Goal: Check status: Check status

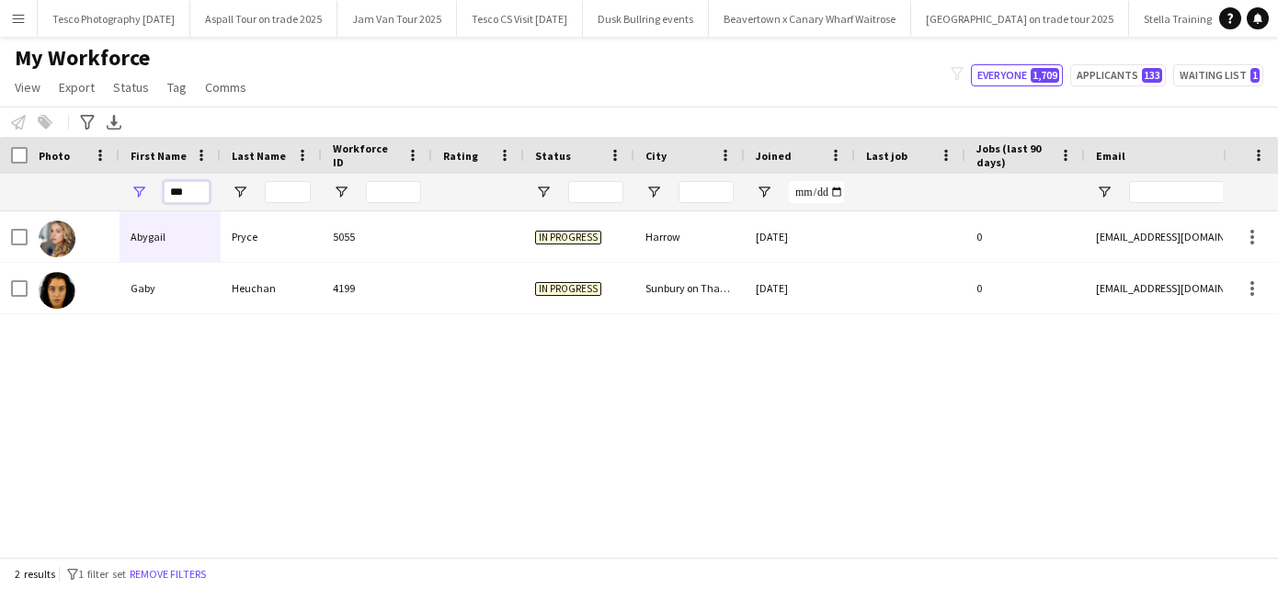
click at [187, 192] on input "***" at bounding box center [187, 192] width 46 height 22
type input "*"
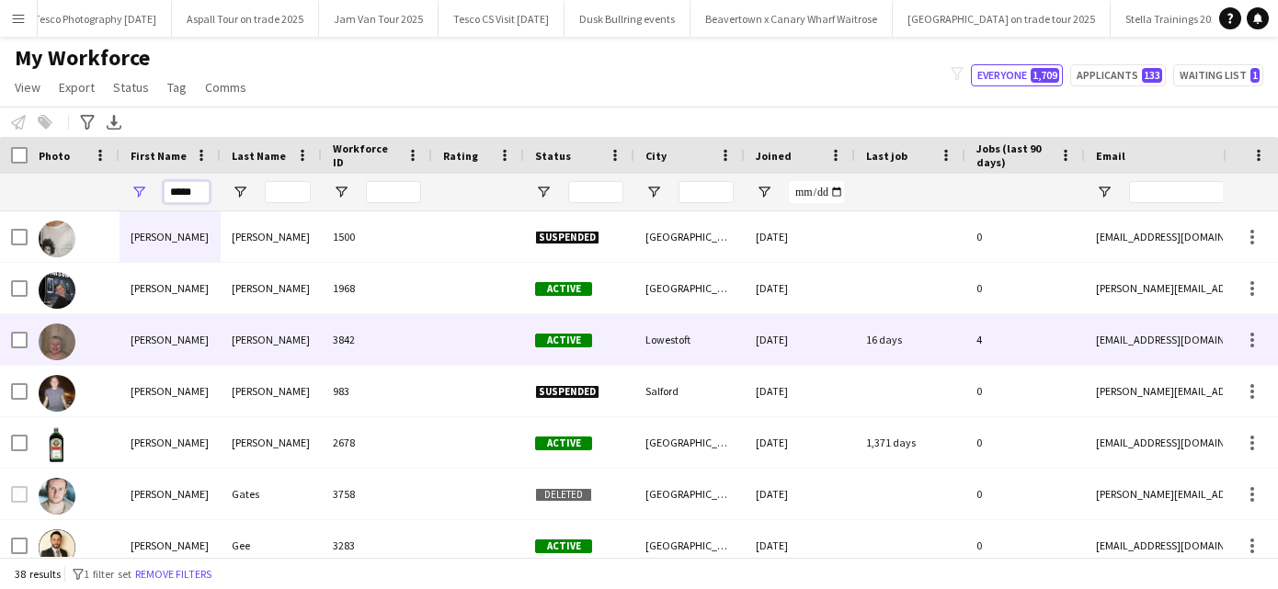
type input "*****"
click at [252, 342] on div "[PERSON_NAME]" at bounding box center [271, 339] width 101 height 51
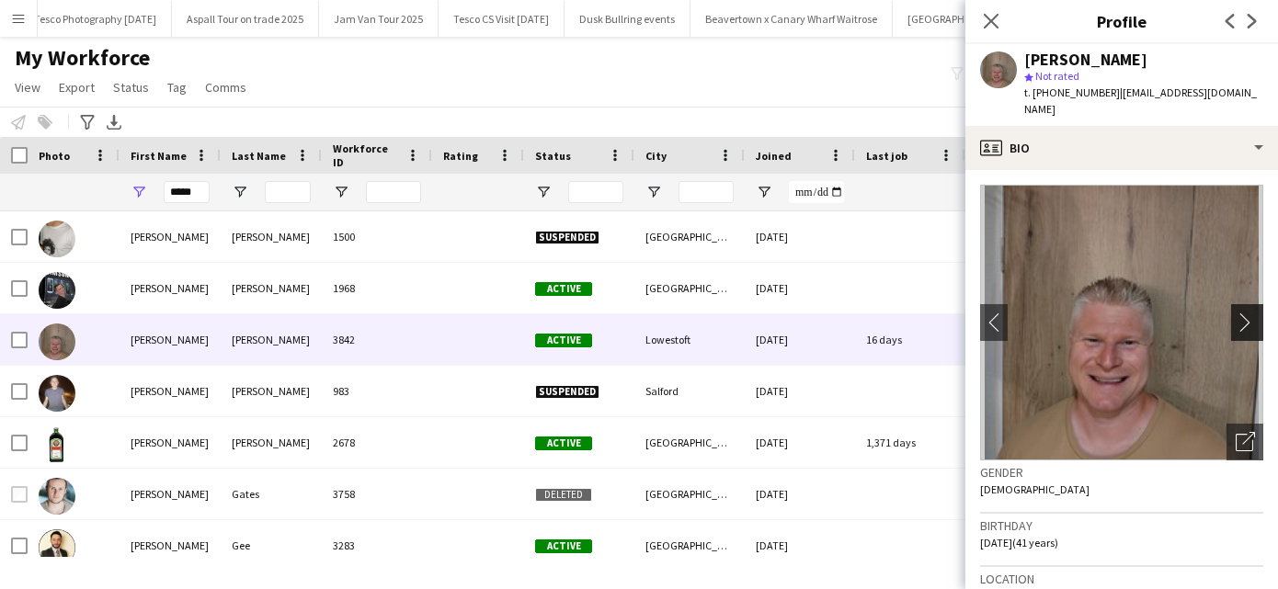
click at [1248, 313] on app-icon "chevron-right" at bounding box center [1250, 322] width 29 height 19
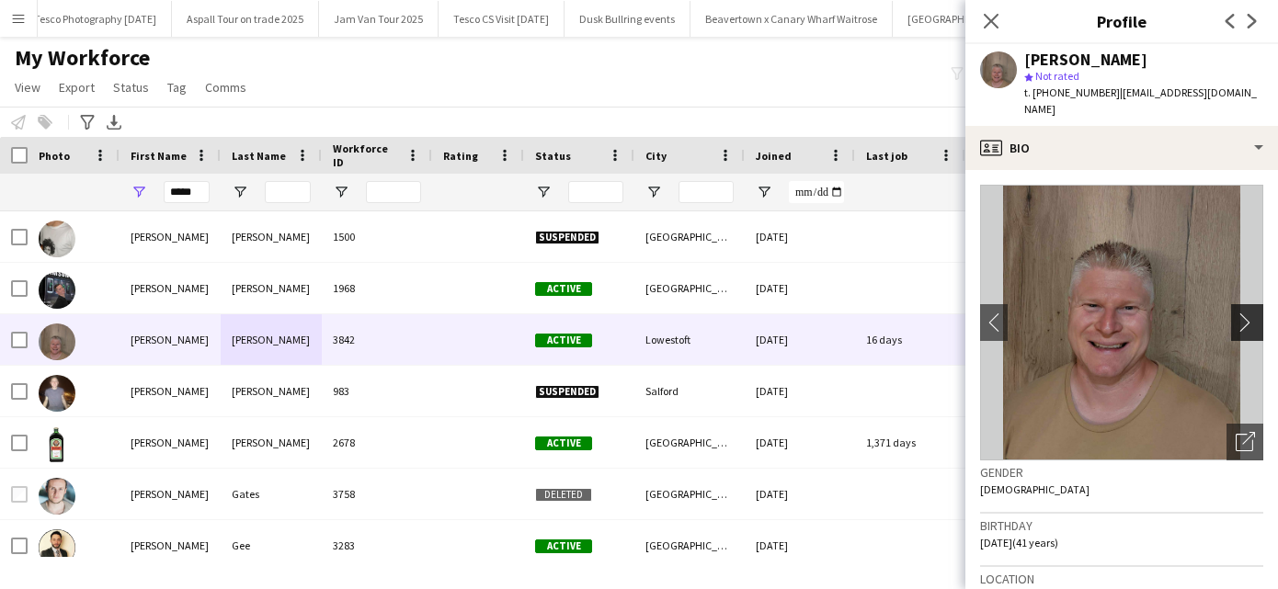
click at [1248, 313] on app-icon "chevron-right" at bounding box center [1250, 322] width 29 height 19
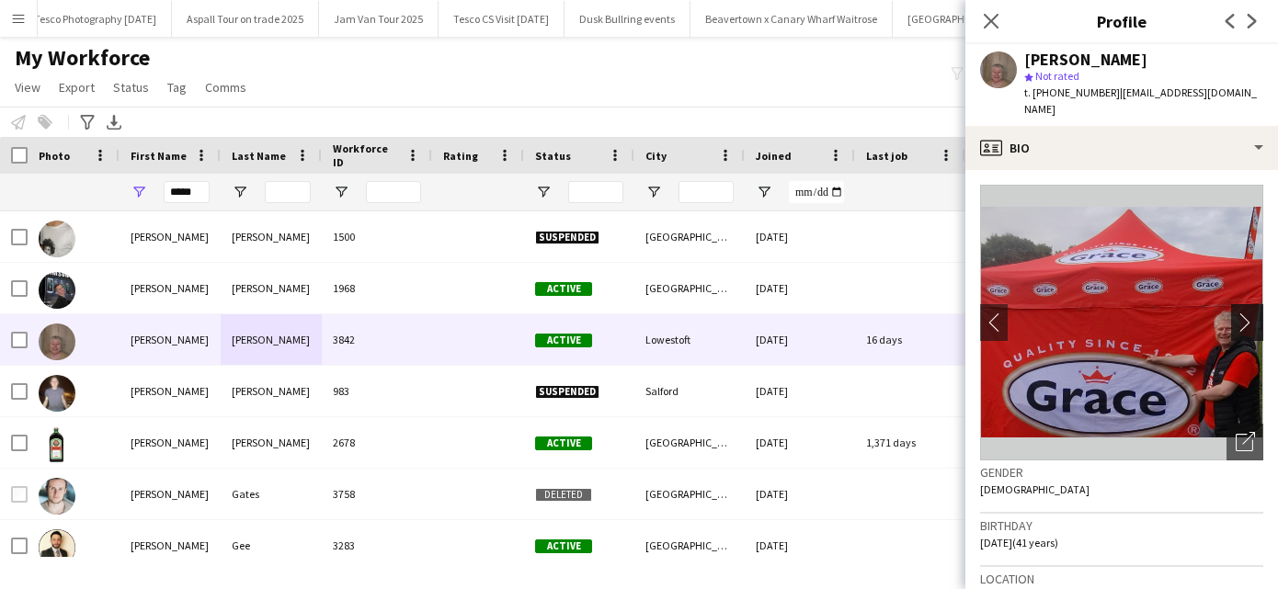
click at [1248, 313] on app-icon "chevron-right" at bounding box center [1250, 322] width 29 height 19
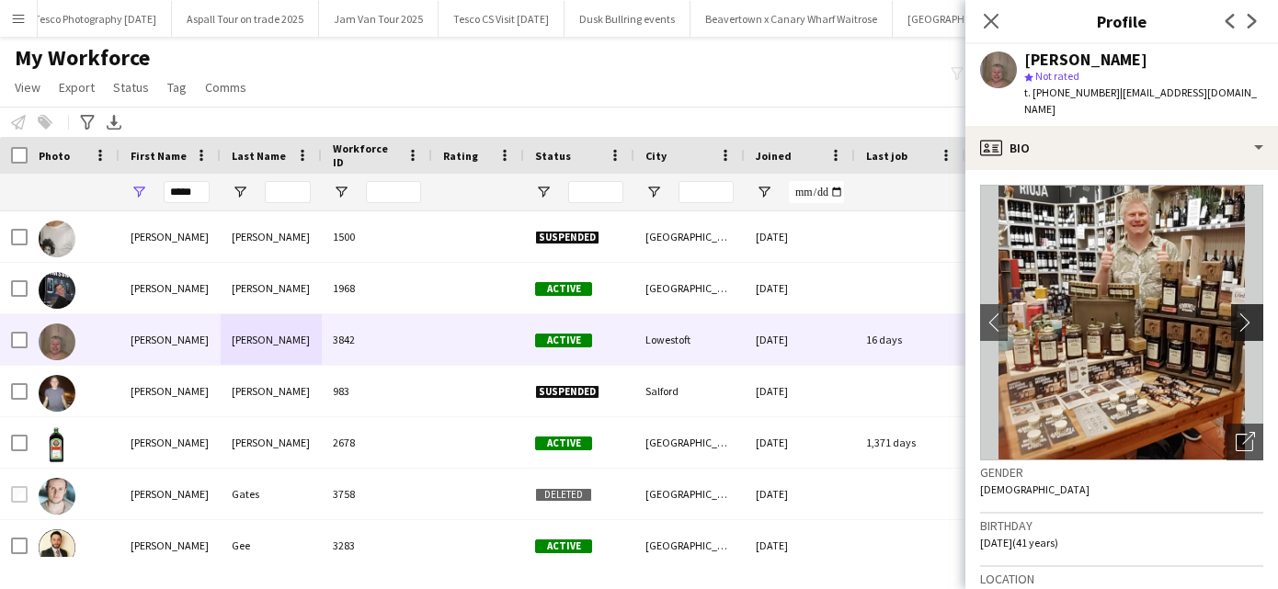
click at [1248, 313] on app-icon "chevron-right" at bounding box center [1250, 322] width 29 height 19
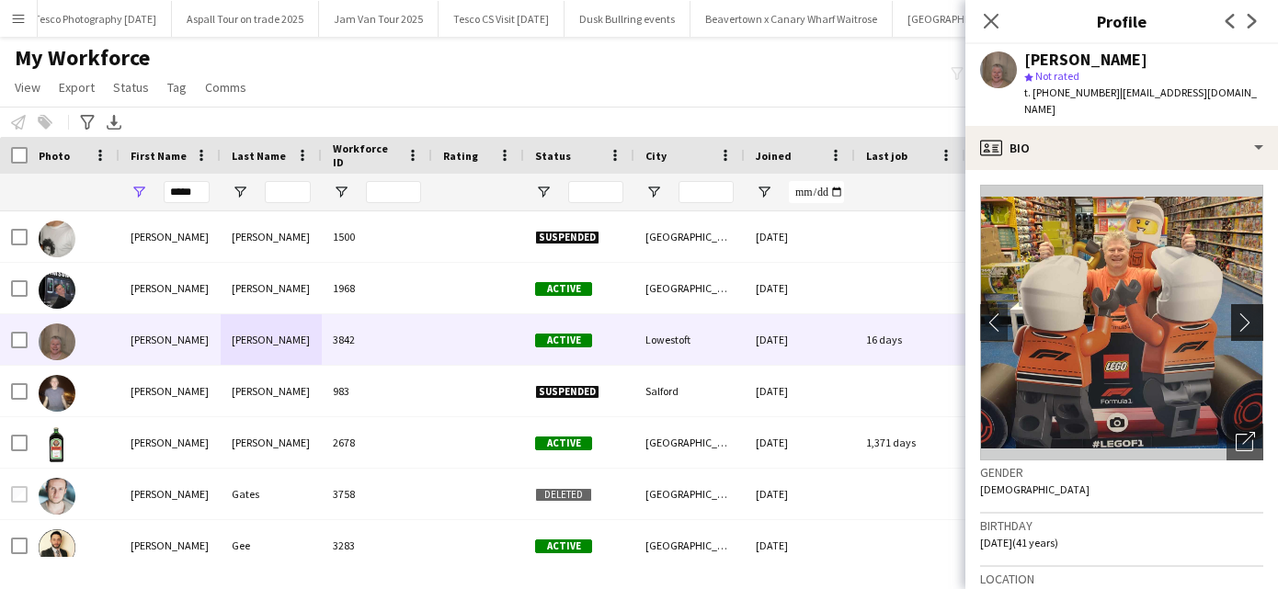
click at [1248, 313] on app-icon "chevron-right" at bounding box center [1250, 322] width 29 height 19
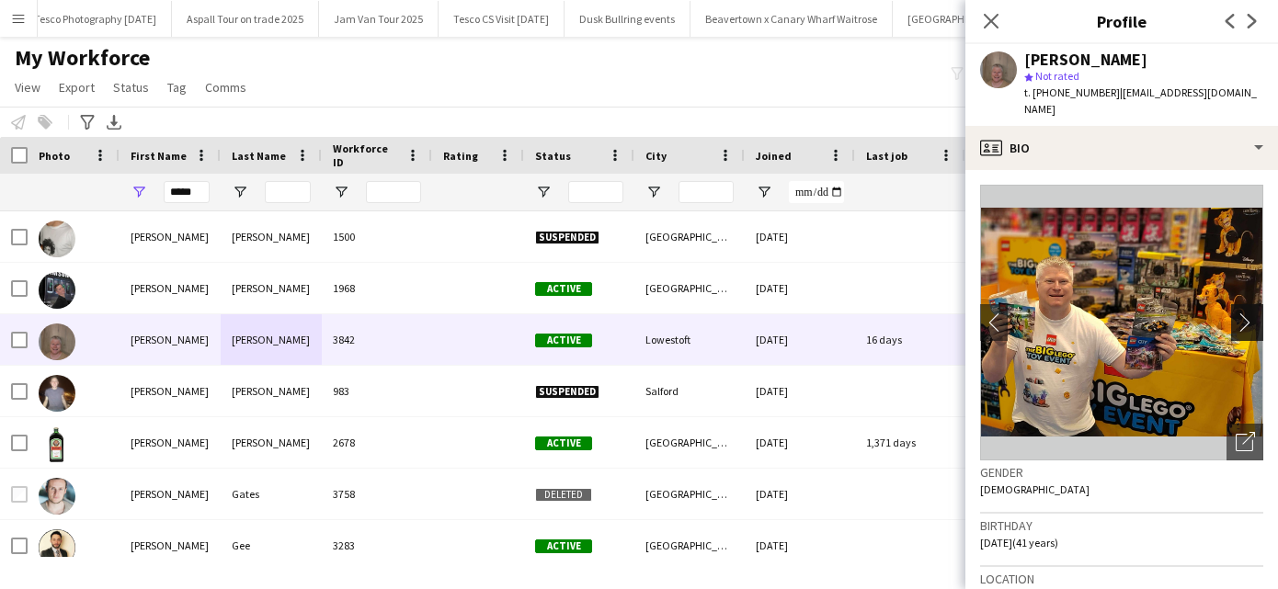
click at [1248, 313] on app-icon "chevron-right" at bounding box center [1250, 322] width 29 height 19
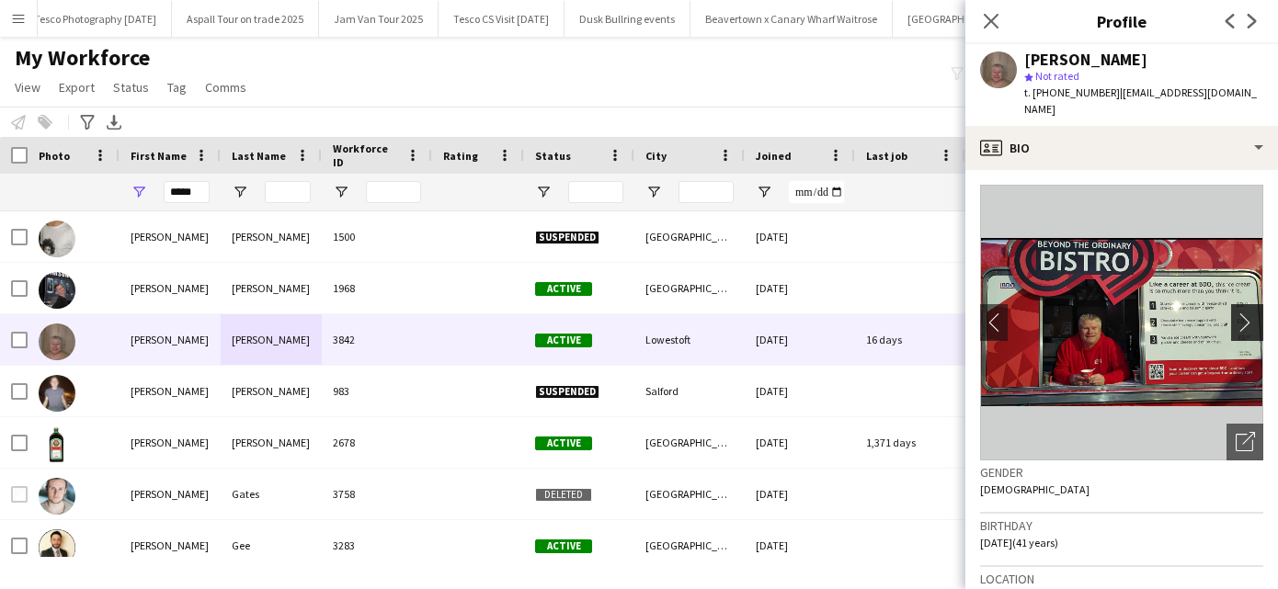
click at [1248, 313] on app-icon "chevron-right" at bounding box center [1250, 322] width 29 height 19
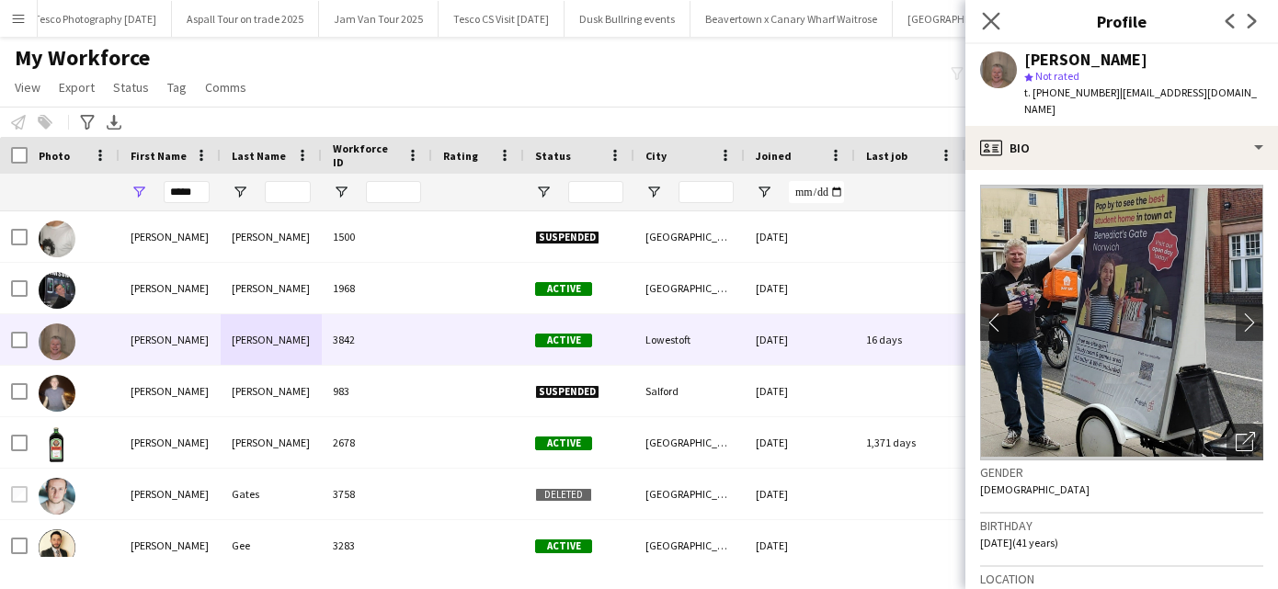
click at [980, 21] on app-icon "Close pop-in" at bounding box center [991, 21] width 27 height 27
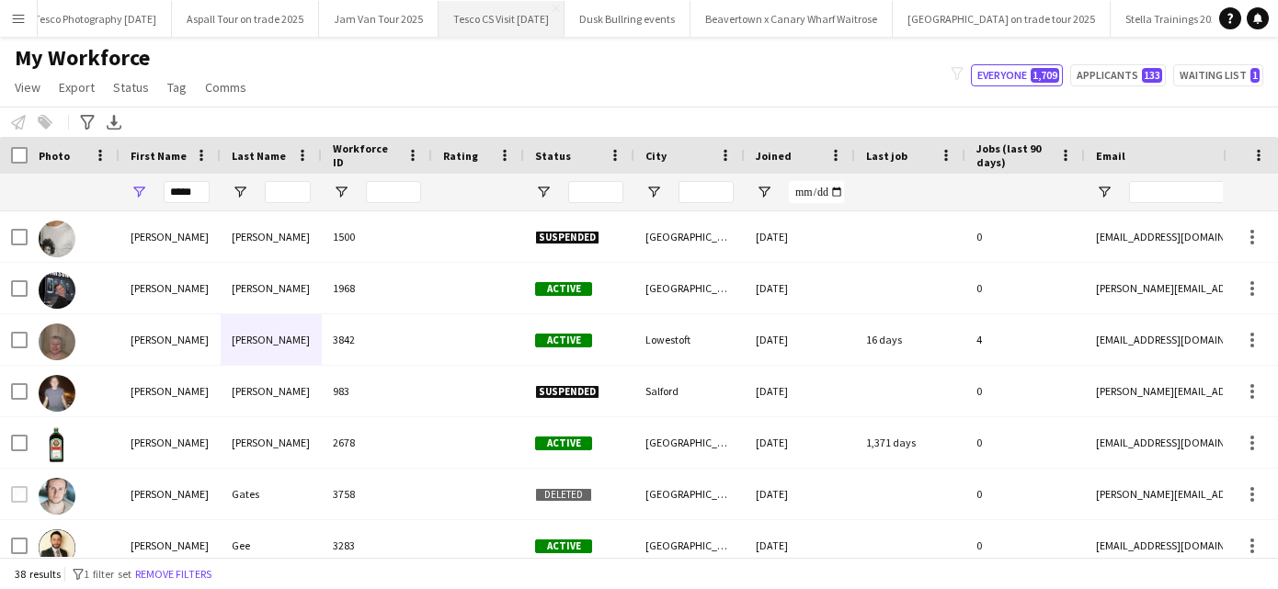
click at [516, 19] on button "Tesco CS Visit [DATE] Close" at bounding box center [502, 19] width 126 height 36
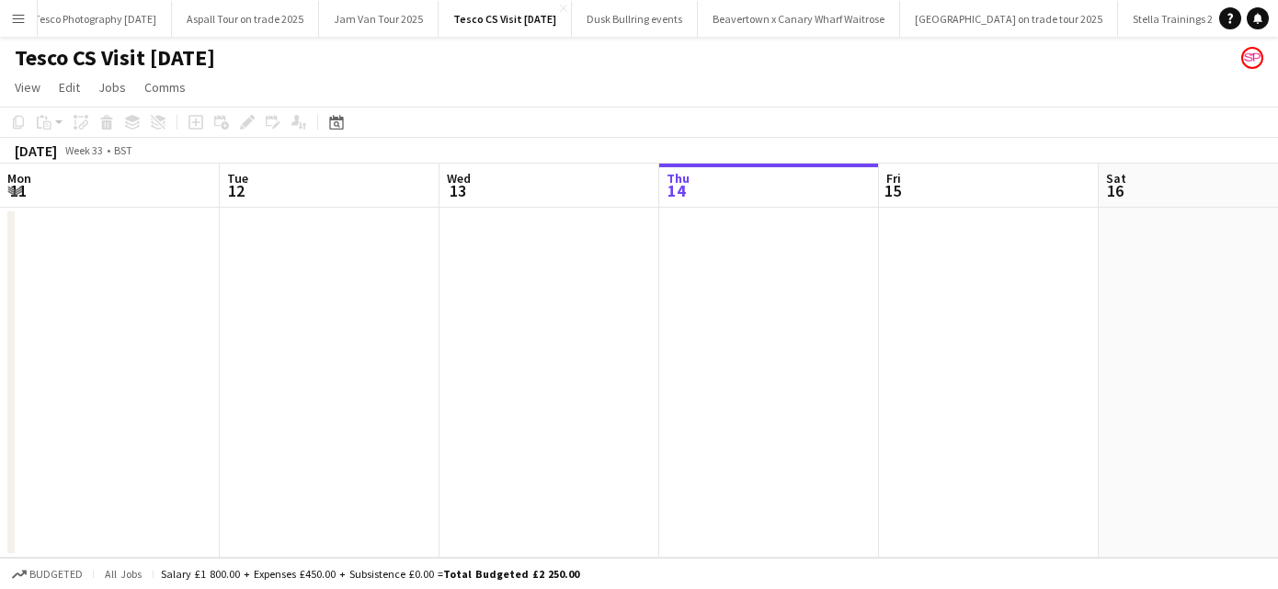
click at [1277, 394] on html "Menu Boards Boards Boards All jobs Status Workforce Workforce My Workforce Recr…" at bounding box center [639, 294] width 1278 height 589
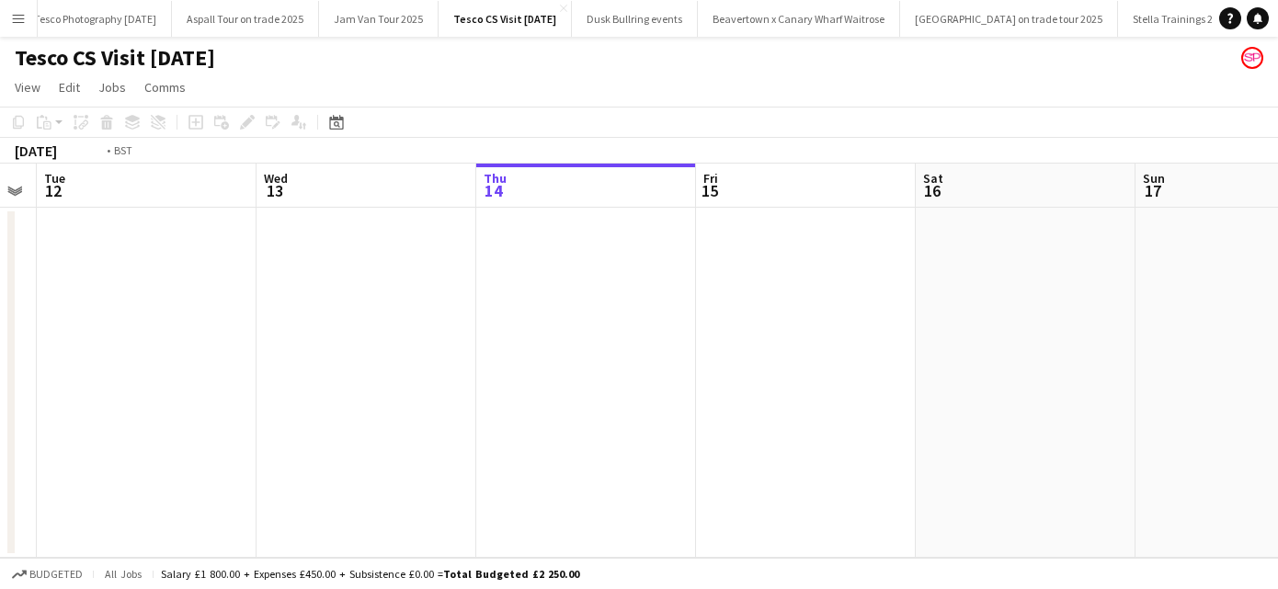
drag, startPoint x: 605, startPoint y: 400, endPoint x: 1301, endPoint y: 346, distance: 698.2
click at [1277, 346] on html "Menu Boards Boards Boards All jobs Status Workforce Workforce My Workforce Recr…" at bounding box center [639, 294] width 1278 height 589
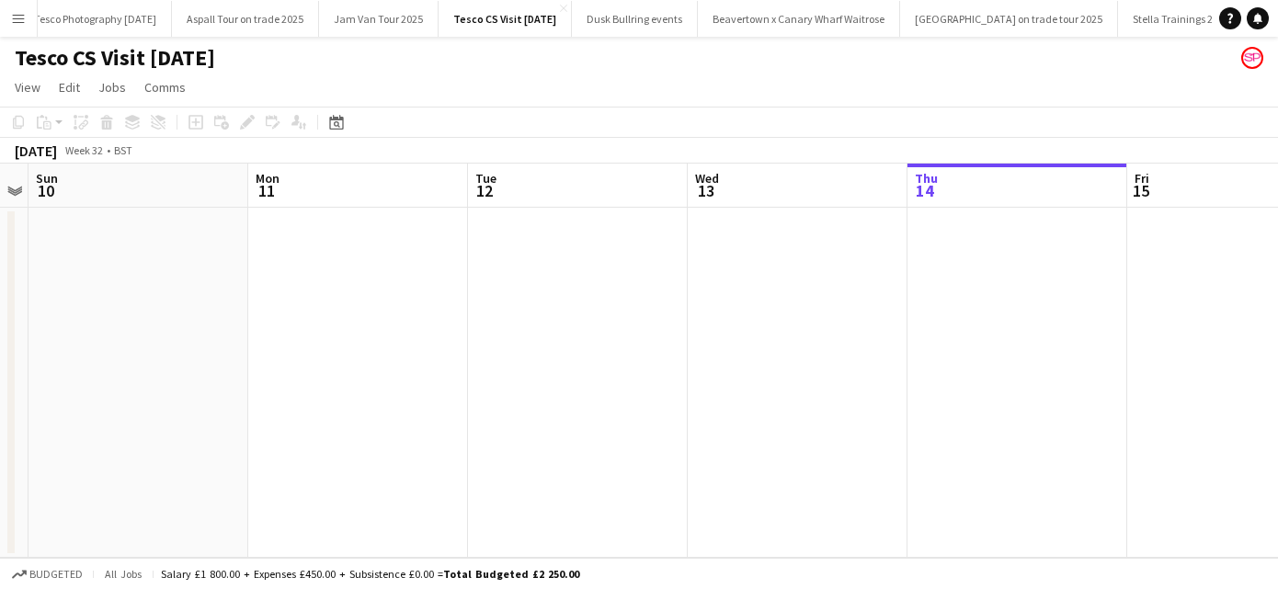
drag, startPoint x: 623, startPoint y: 368, endPoint x: 1301, endPoint y: 368, distance: 677.7
click at [1277, 368] on html "Menu Boards Boards Boards All jobs Status Workforce Workforce My Workforce Recr…" at bounding box center [639, 294] width 1278 height 589
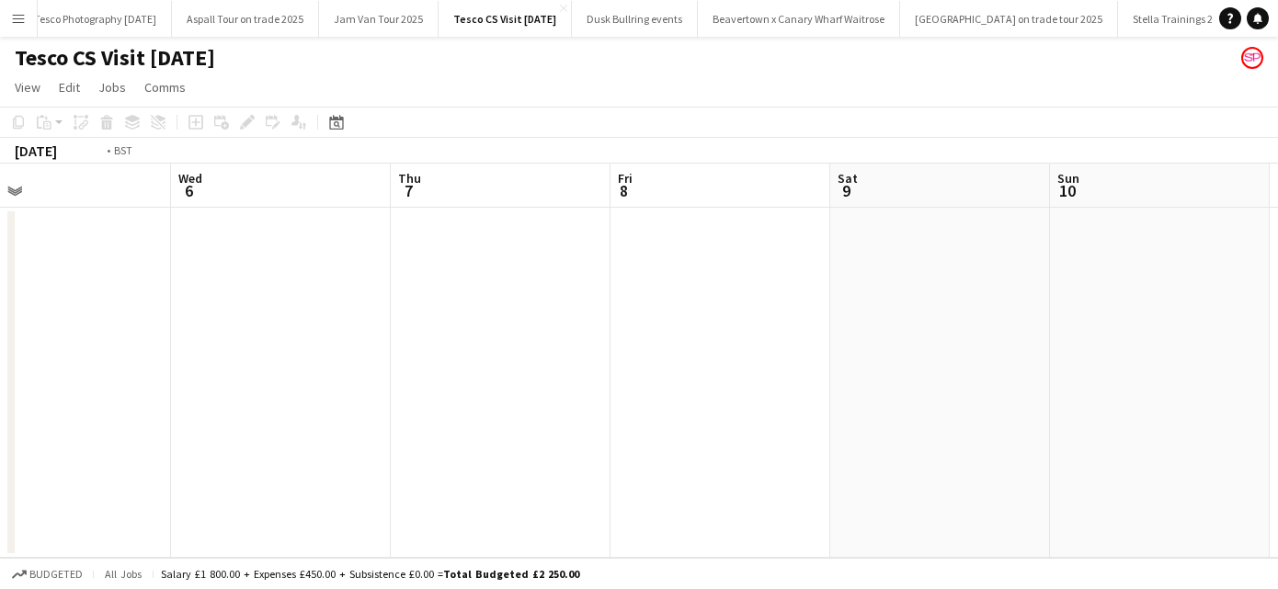
drag, startPoint x: 471, startPoint y: 393, endPoint x: 1301, endPoint y: 370, distance: 830.6
click at [1277, 370] on html "Menu Boards Boards Boards All jobs Status Workforce Workforce My Workforce Recr…" at bounding box center [639, 294] width 1278 height 589
drag, startPoint x: 464, startPoint y: 410, endPoint x: 1275, endPoint y: 405, distance: 811.0
click at [1275, 405] on app-calendar-viewport "Fri 1 Sat 2 Sun 3 Mon 4 Tue 5 Wed 6 Thu 7 Fri 8 Sat 9 Sun 10 Mon 11" at bounding box center [639, 361] width 1278 height 394
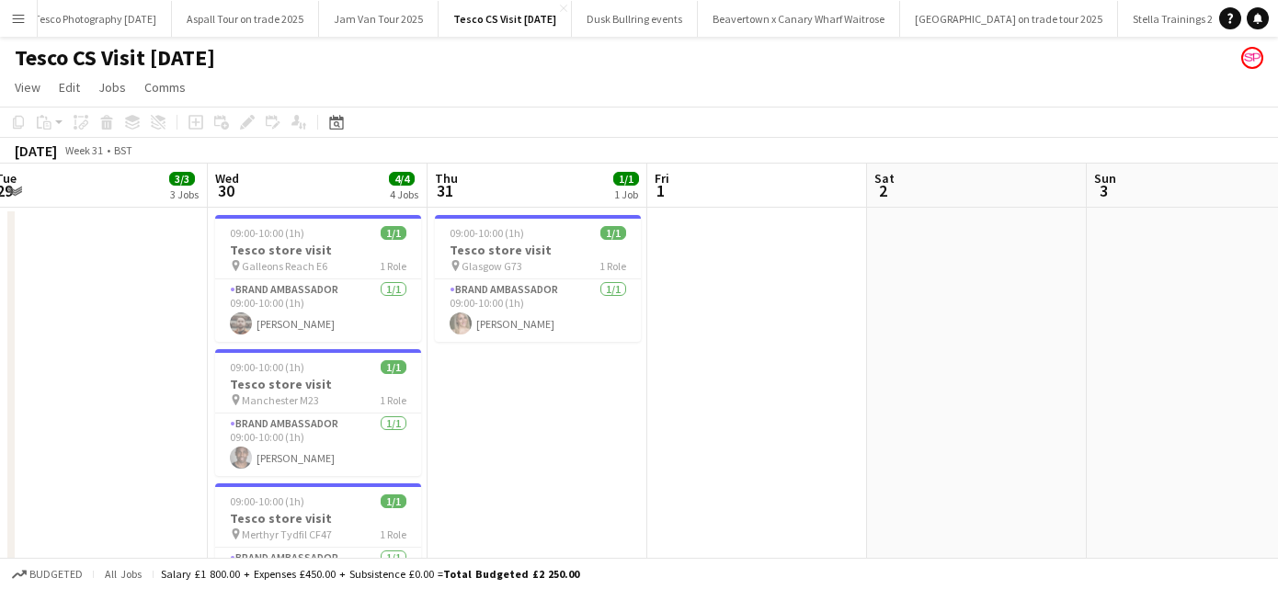
drag, startPoint x: 703, startPoint y: 391, endPoint x: 1149, endPoint y: 398, distance: 446.0
click at [1149, 397] on app-calendar-viewport "Mon 28 3/3 3 Jobs Tue 29 3/3 3 Jobs Wed 30 4/4 4 Jobs Thu 31 1/1 1 Job Fri 1 Sa…" at bounding box center [639, 475] width 1278 height 623
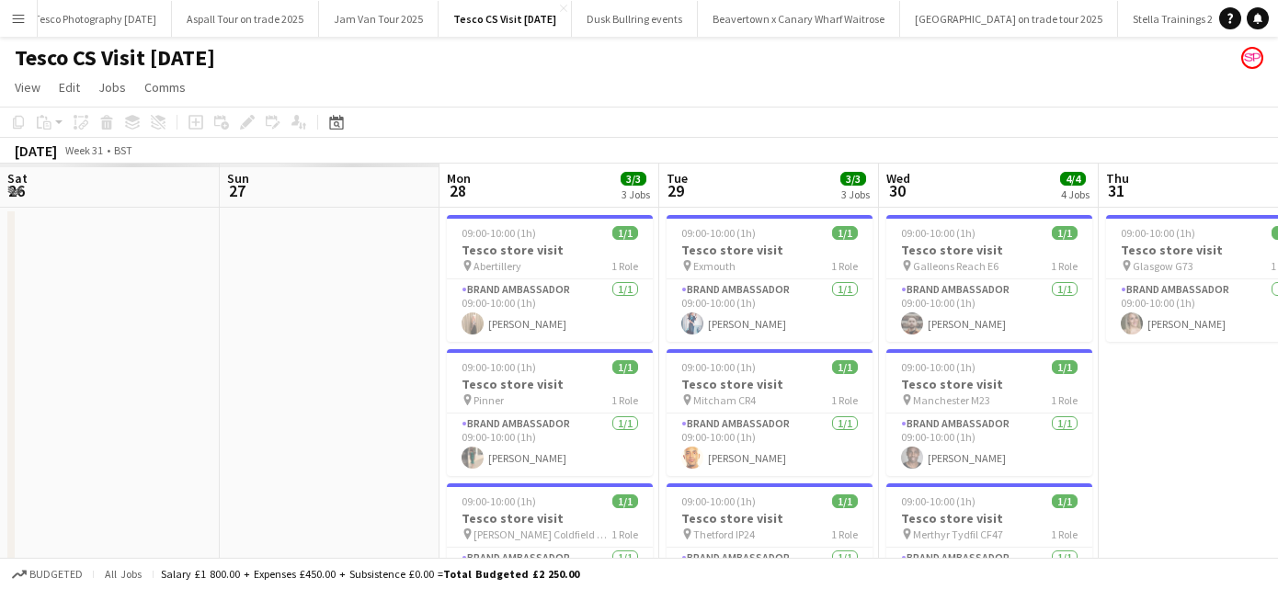
scroll to position [0, 440]
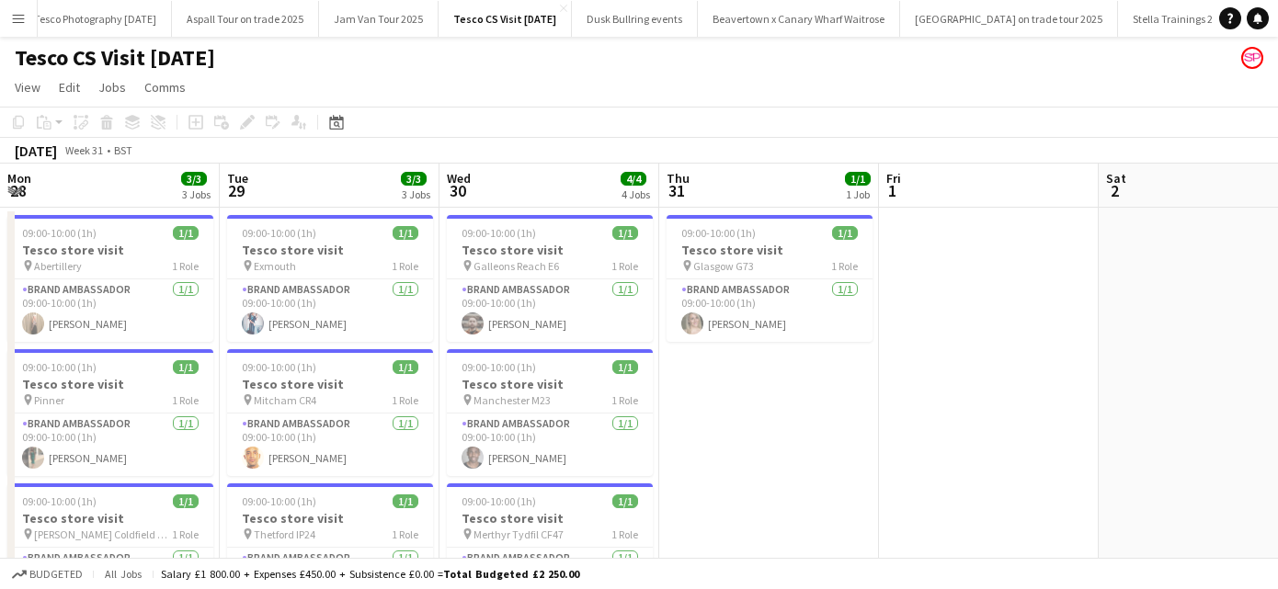
drag, startPoint x: 734, startPoint y: 497, endPoint x: 739, endPoint y: 597, distance: 99.5
click at [739, 588] on html "Menu Boards Boards Boards All jobs Status Workforce Workforce My Workforce Recr…" at bounding box center [639, 409] width 1278 height 818
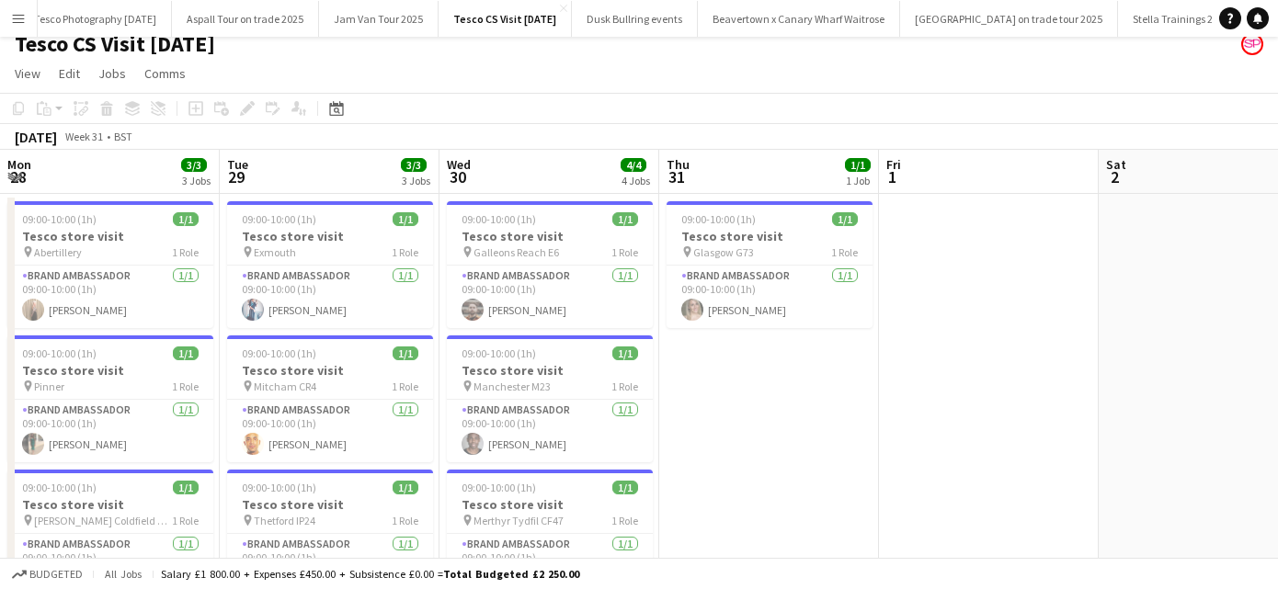
click at [698, 490] on app-date-cell "09:00-10:00 (1h) 1/1 Tesco store visit pin Glasgow G73 1 Role Brand Ambassador …" at bounding box center [769, 483] width 220 height 579
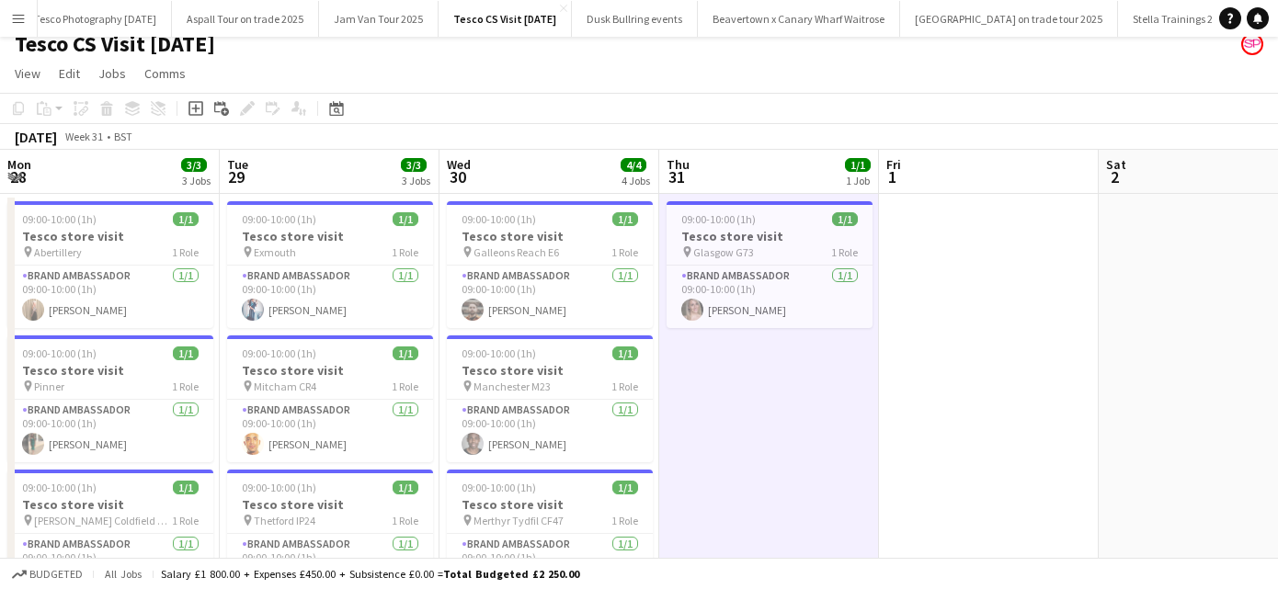
click at [760, 491] on app-date-cell "09:00-10:00 (1h) 1/1 Tesco store visit pin Glasgow G73 1 Role Brand Ambassador …" at bounding box center [769, 483] width 220 height 579
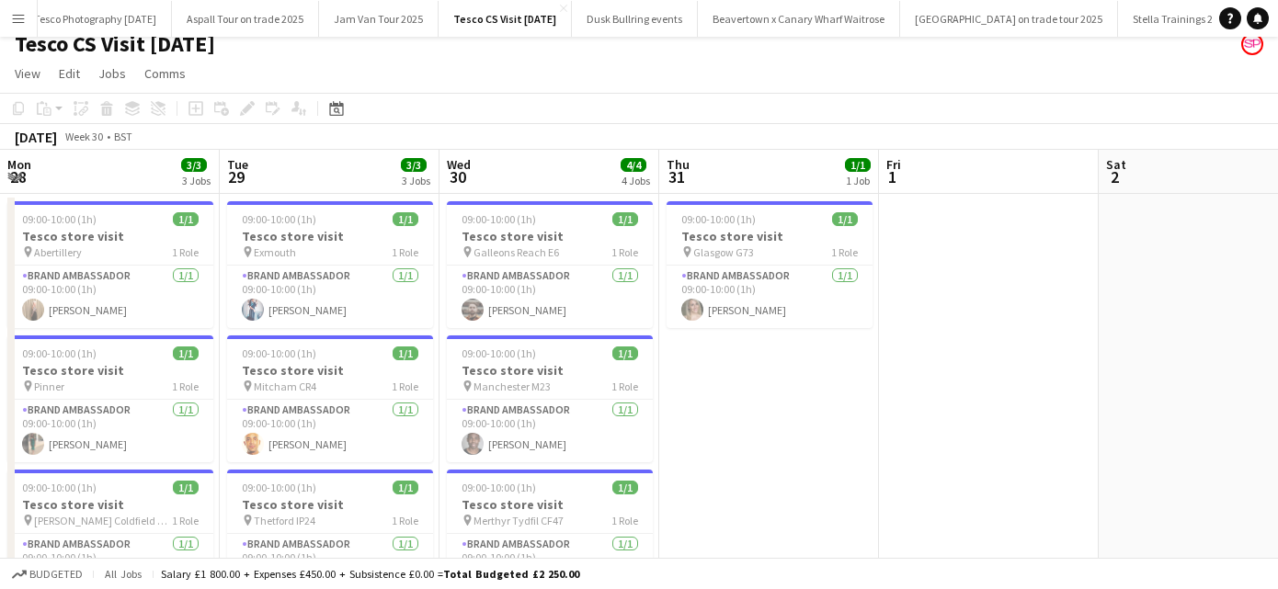
drag, startPoint x: 732, startPoint y: 470, endPoint x: 734, endPoint y: 401, distance: 69.0
click at [736, 405] on app-date-cell "09:00-10:00 (1h) 1/1 Tesco store visit pin Glasgow G73 1 Role Brand Ambassador …" at bounding box center [769, 483] width 220 height 579
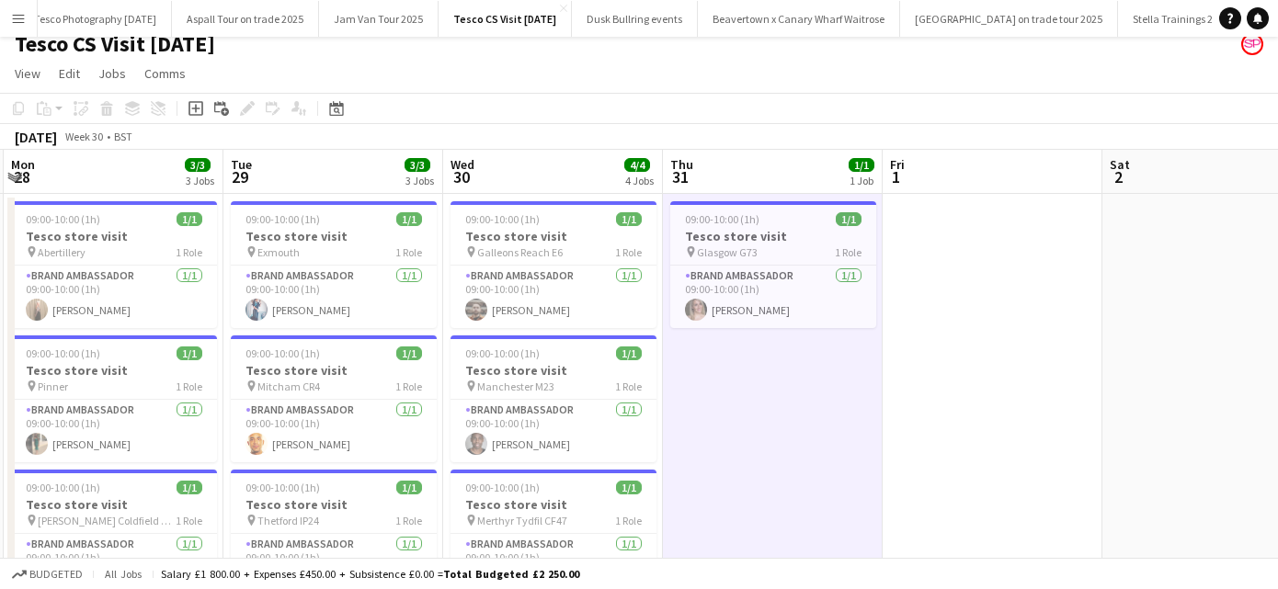
click at [734, 401] on app-date-cell "09:00-10:00 (1h) 1/1 Tesco store visit pin Glasgow G73 1 Role Brand Ambassador …" at bounding box center [773, 483] width 220 height 579
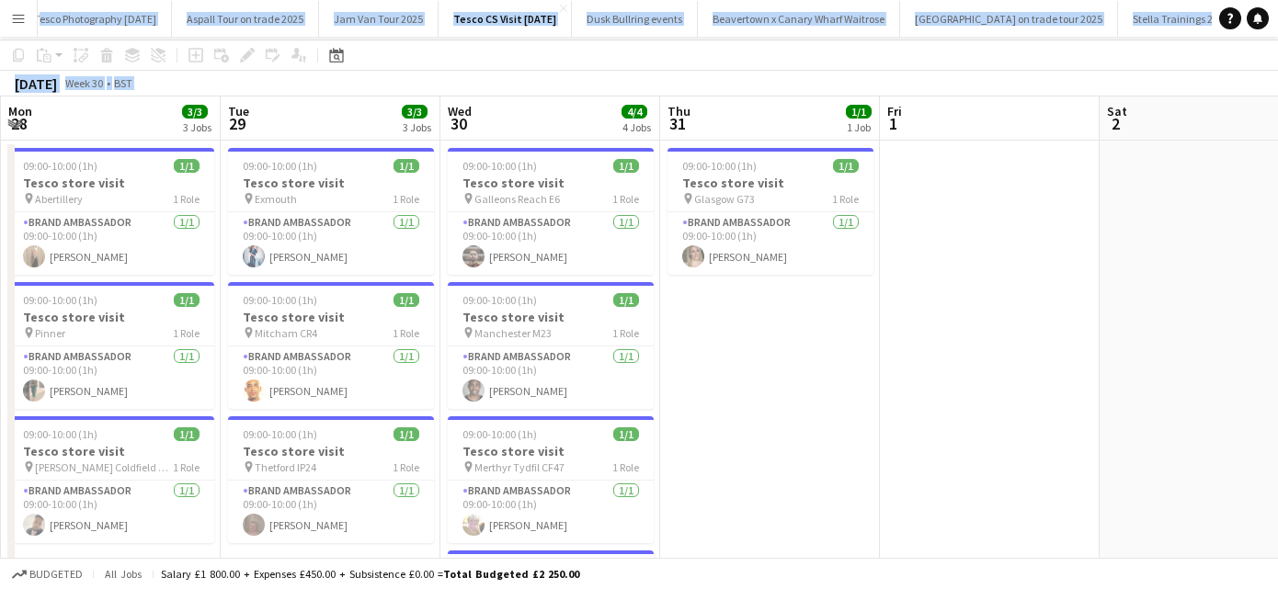
scroll to position [0, 0]
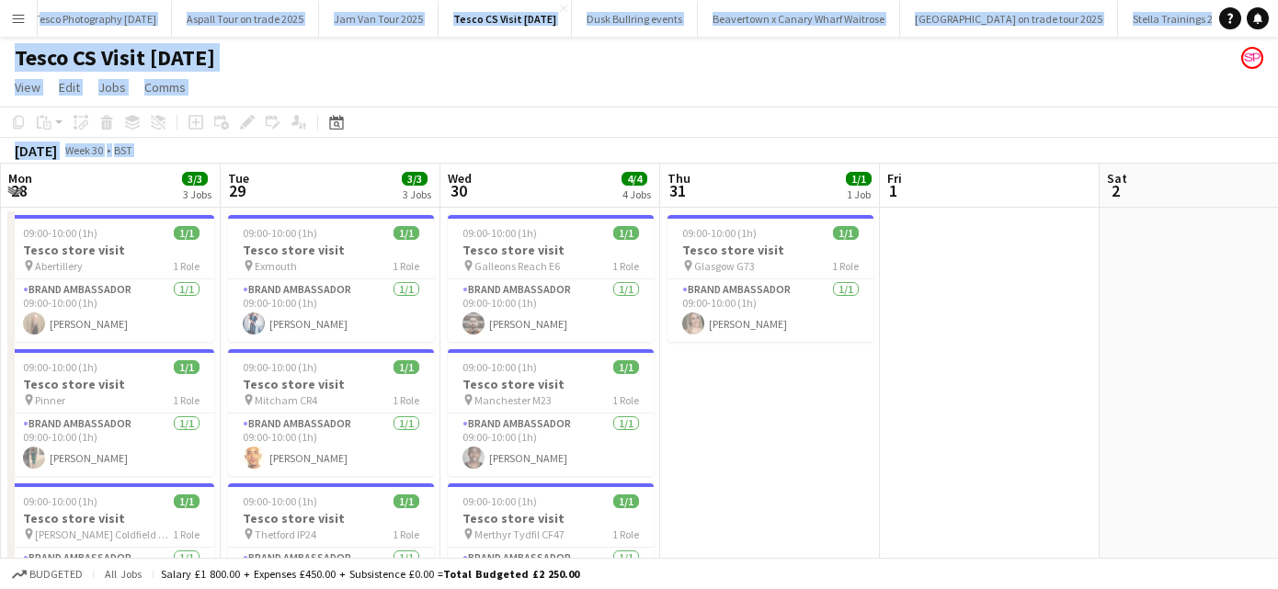
drag, startPoint x: 325, startPoint y: 439, endPoint x: 311, endPoint y: -49, distance: 487.5
click at [311, 0] on html "Menu Boards Boards Boards All jobs Status Workforce Workforce My Workforce Recr…" at bounding box center [639, 409] width 1278 height 818
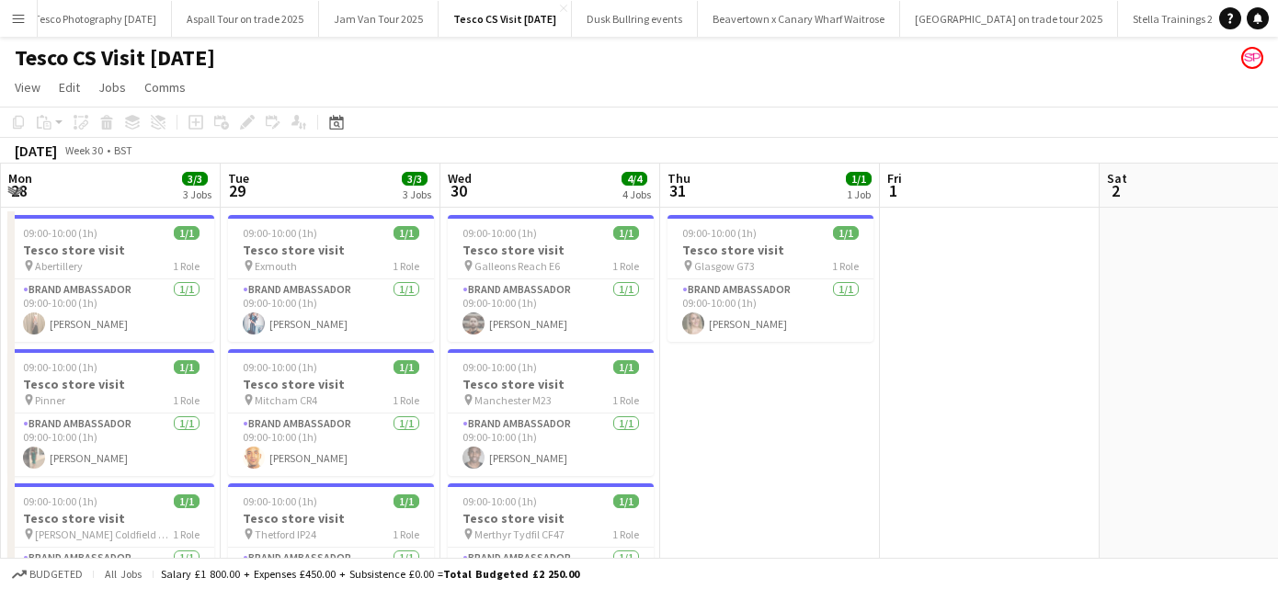
click at [759, 460] on app-date-cell "09:00-10:00 (1h) 1/1 Tesco store visit pin Glasgow G73 1 Role Brand Ambassador …" at bounding box center [770, 497] width 220 height 579
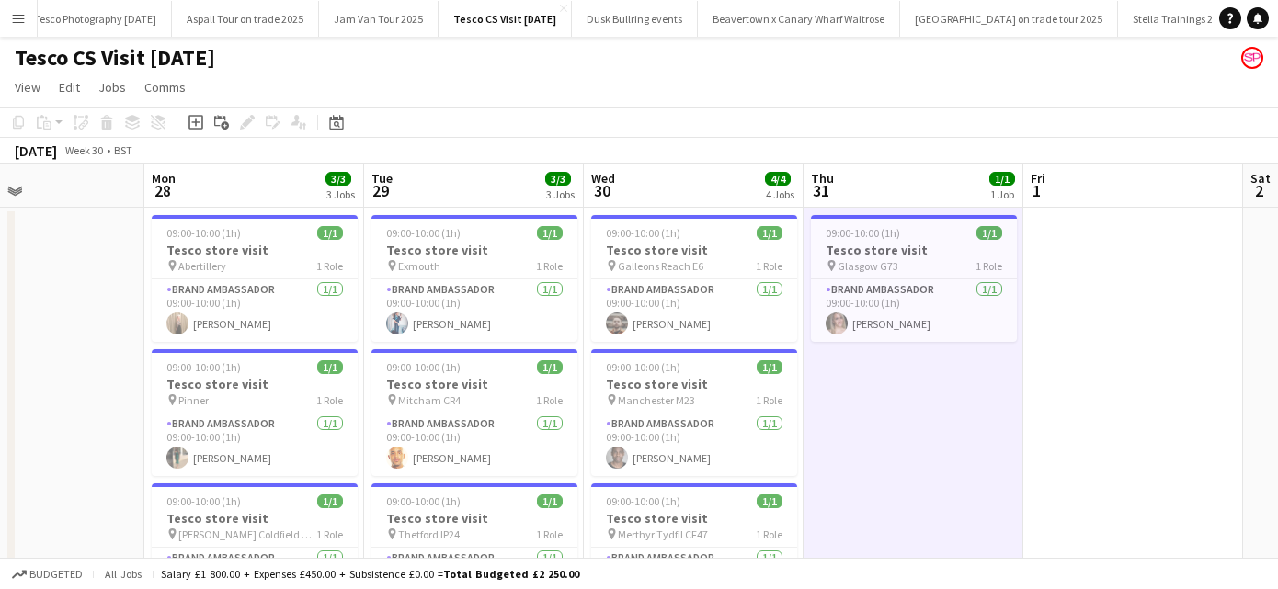
scroll to position [0, 481]
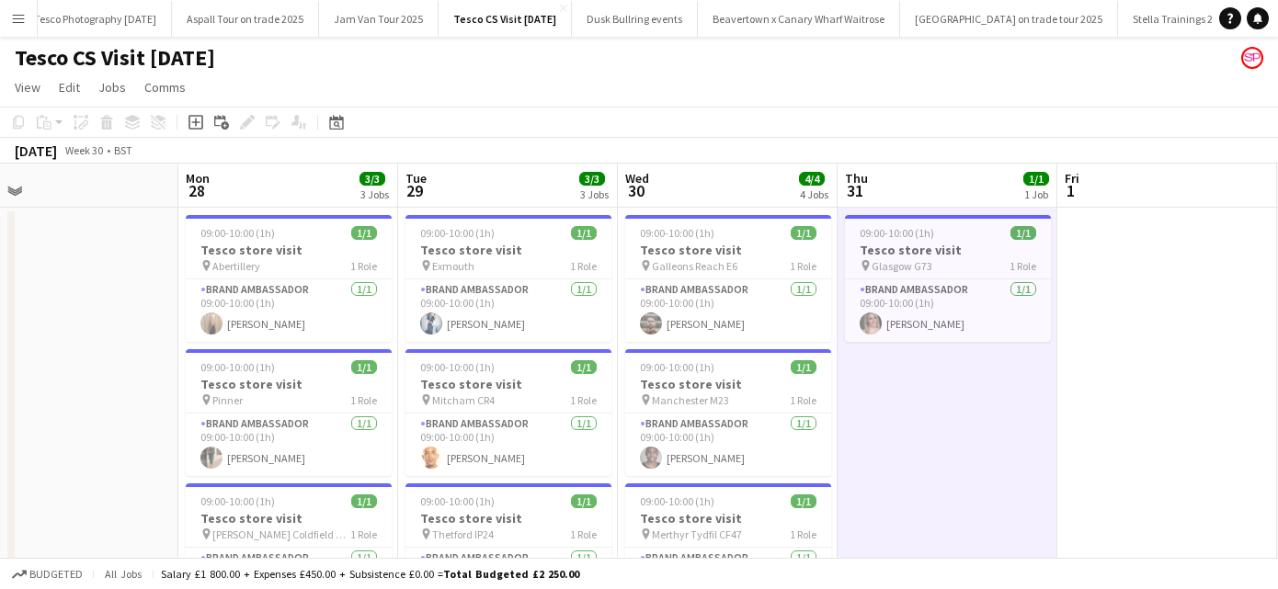
click at [113, 501] on app-date-cell at bounding box center [69, 497] width 220 height 579
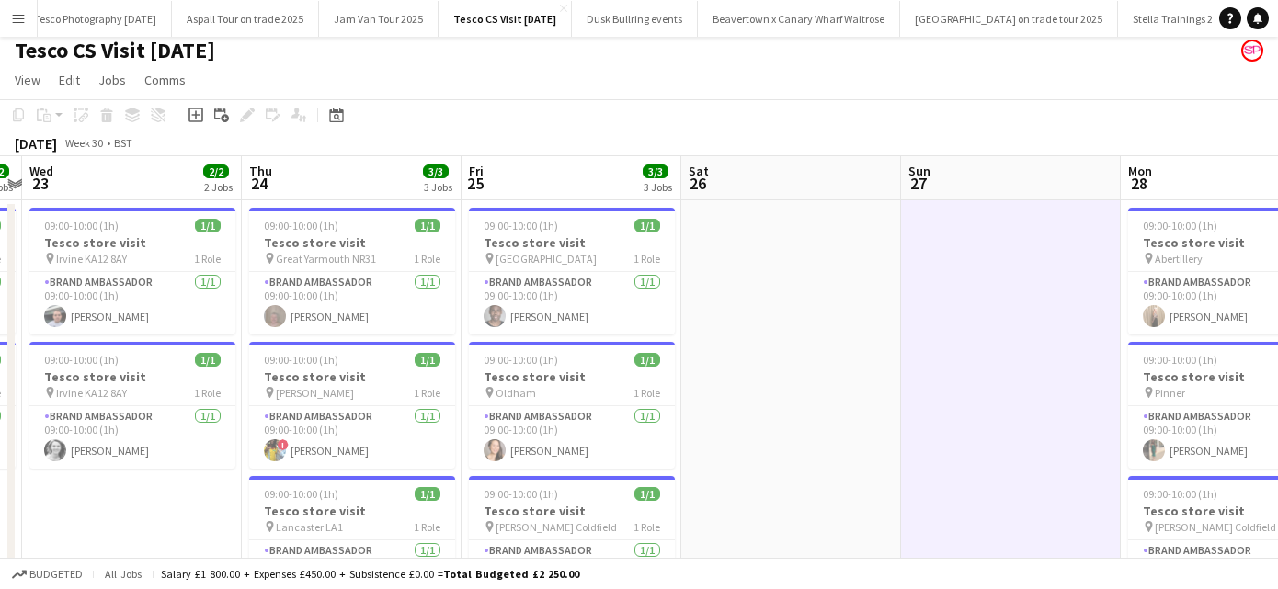
scroll to position [0, 588]
